Goal: Check status: Check status

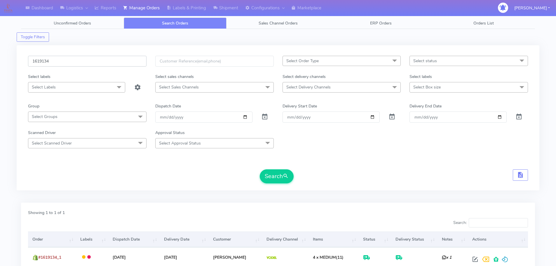
click at [125, 64] on input "1619134" at bounding box center [87, 61] width 119 height 11
paste input "09385"
type input "1609385"
click at [260, 169] on button "Search" at bounding box center [277, 176] width 34 height 14
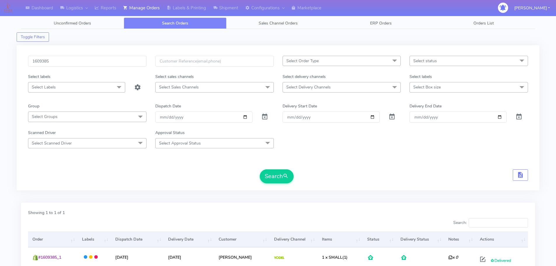
click at [468, 179] on div "Search" at bounding box center [278, 176] width 500 height 14
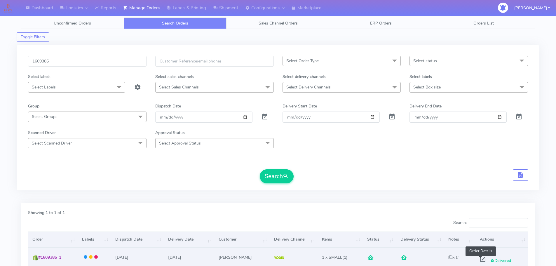
click at [479, 260] on span at bounding box center [483, 261] width 11 height 6
select select "5"
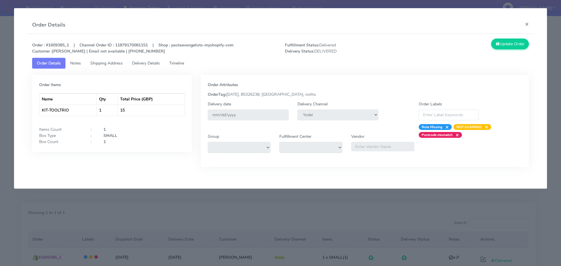
click at [155, 60] on link "Delivery Details" at bounding box center [145, 63] width 37 height 11
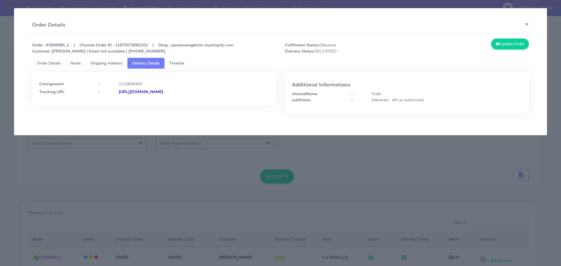
drag, startPoint x: 236, startPoint y: 96, endPoint x: 181, endPoint y: 98, distance: 54.9
click at [181, 98] on div "Consignment : 1110699403 Tracking URL : [URL][DOMAIN_NAME]" at bounding box center [154, 88] width 244 height 33
copy strong "JJD0002249960872136"
click at [92, 168] on modal-container "Order Details × Order : #1609385_1 | Channel Order ID : 11879170081151 | Shop :…" at bounding box center [280, 133] width 561 height 266
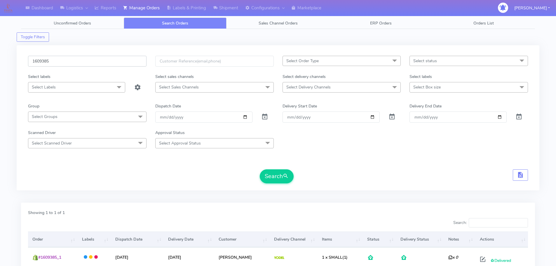
click at [107, 62] on input "1609385" at bounding box center [87, 61] width 119 height 11
paste input "21002"
type input "1621002"
click at [260, 169] on button "Search" at bounding box center [277, 176] width 34 height 14
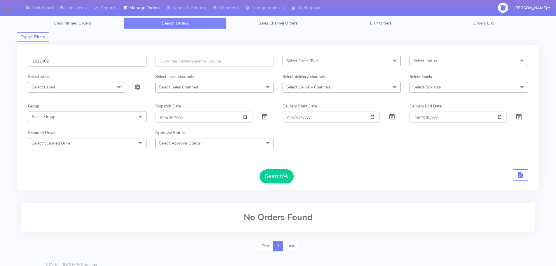
click at [126, 56] on input "1621002" at bounding box center [87, 61] width 119 height 11
click at [128, 60] on input "1621002" at bounding box center [87, 61] width 119 height 11
click at [128, 62] on input "1621002" at bounding box center [87, 61] width 119 height 11
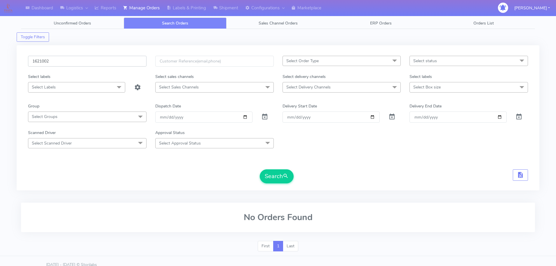
click at [260, 169] on button "Search" at bounding box center [277, 176] width 34 height 14
click at [342, 156] on form "1621002 Select Order Type Select All MEALS ATAVI One Off Pasta Club Gift Kit Ev…" at bounding box center [278, 120] width 500 height 128
